Goal: Navigation & Orientation: Go to known website

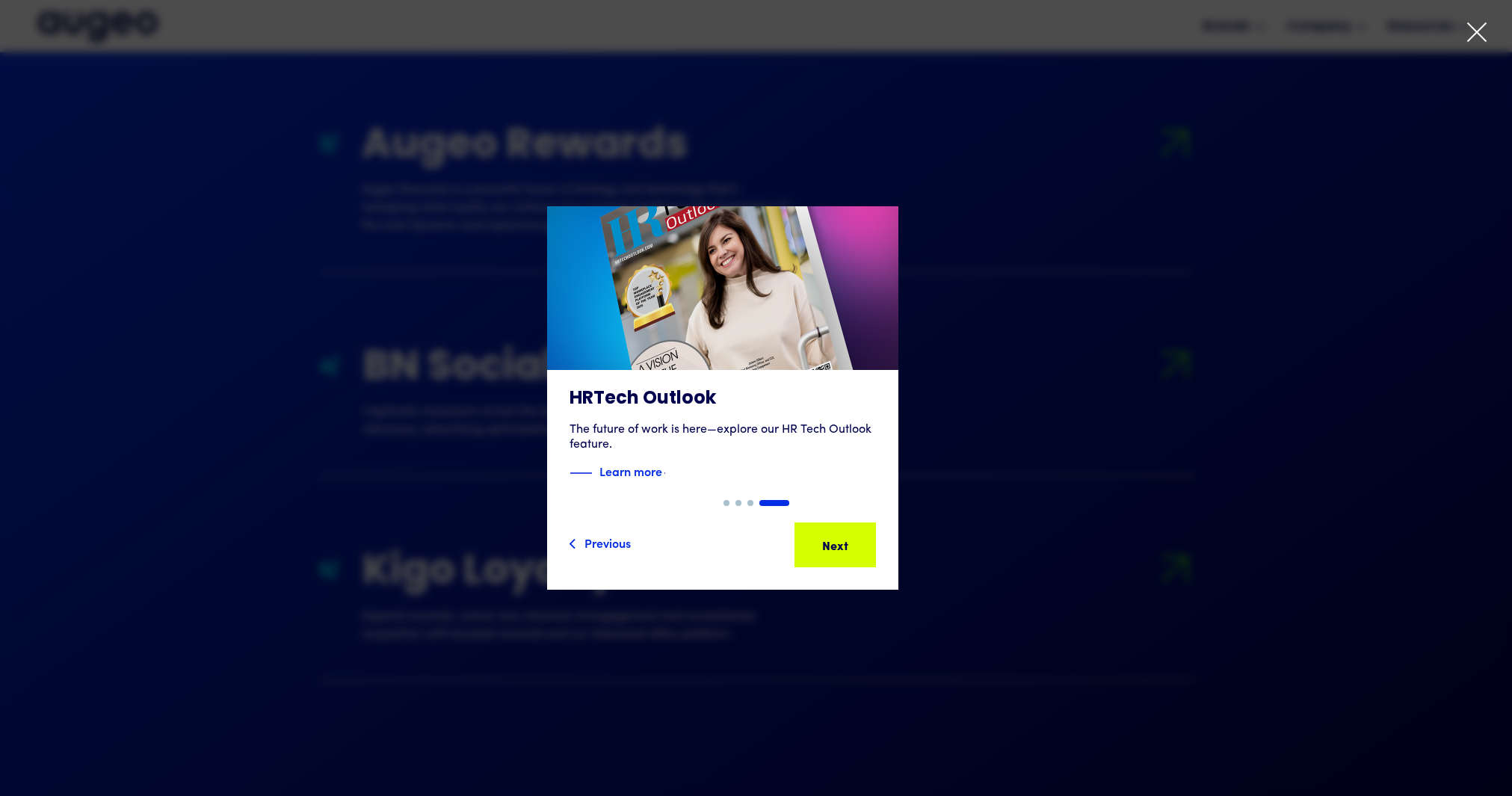
click at [265, 88] on div at bounding box center [756, 398] width 1512 height 796
